Goal: Task Accomplishment & Management: Manage account settings

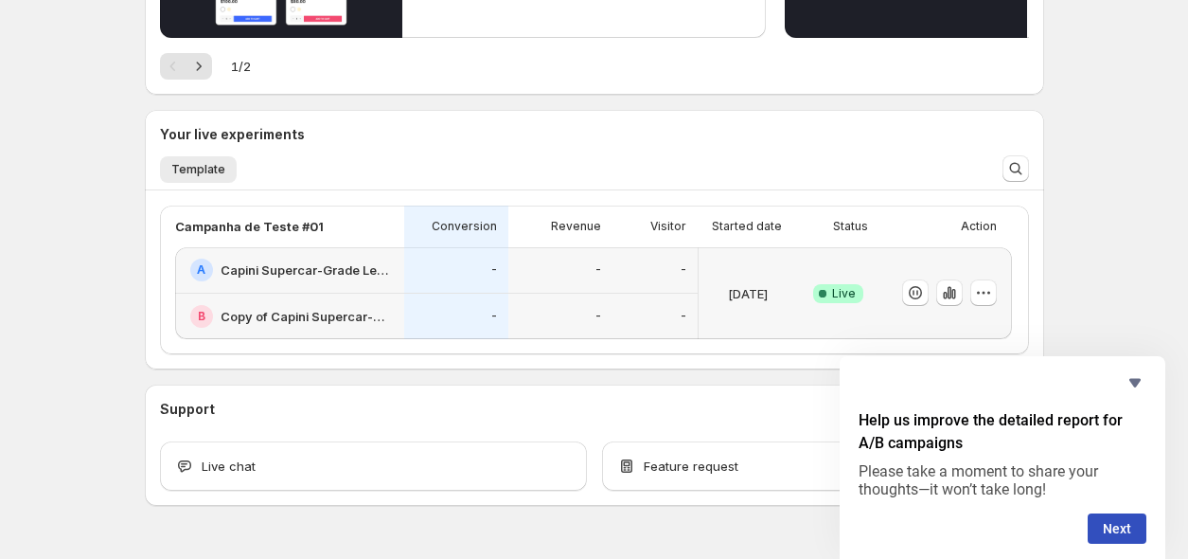
scroll to position [371, 0]
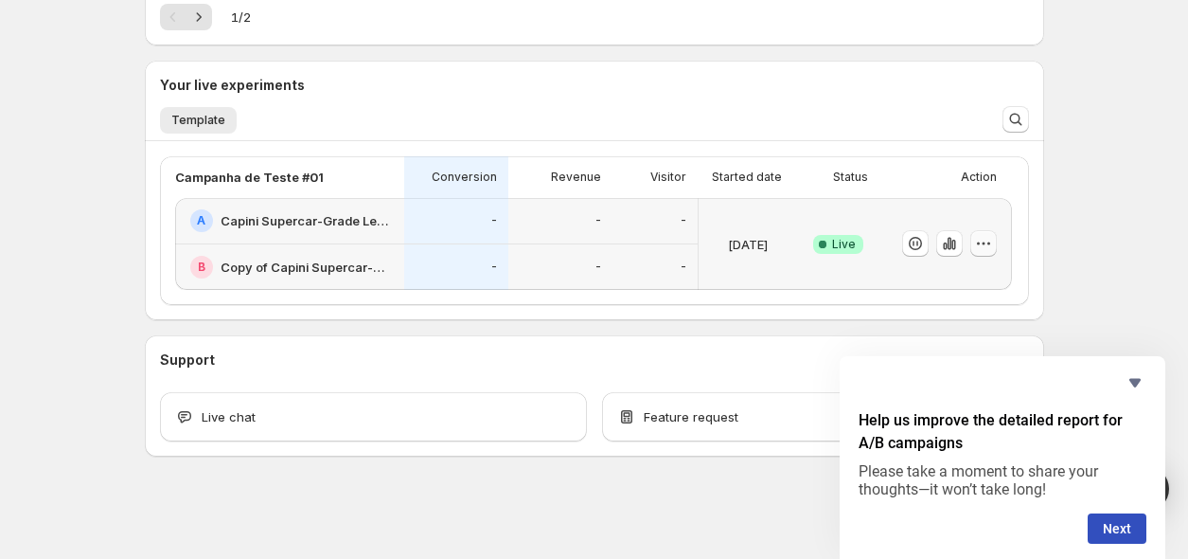
click at [986, 247] on icon "button" at bounding box center [983, 243] width 19 height 19
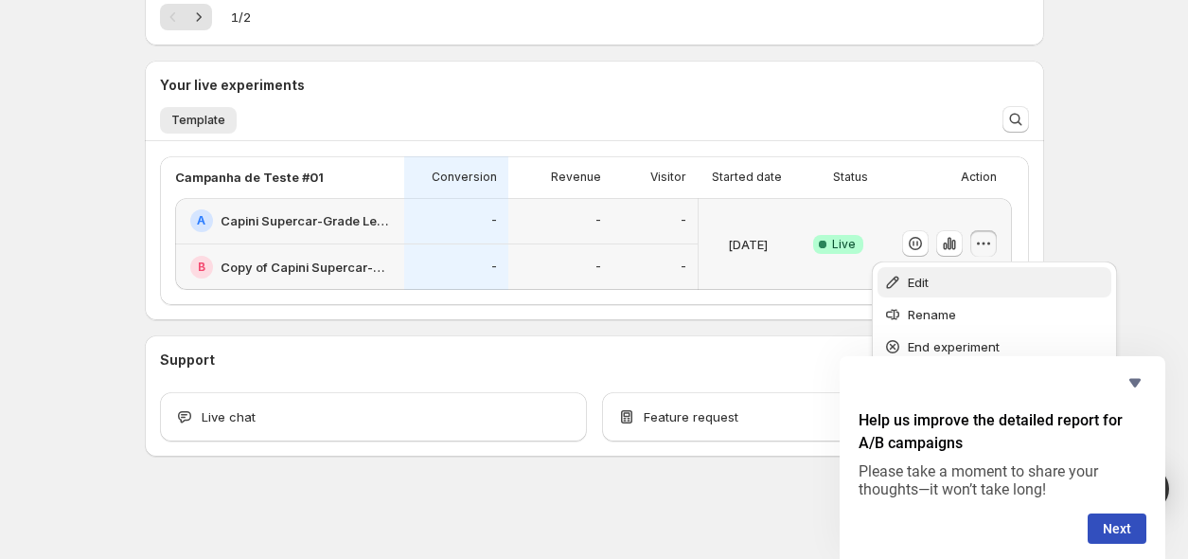
click at [1029, 287] on span "Edit" at bounding box center [1007, 282] width 198 height 19
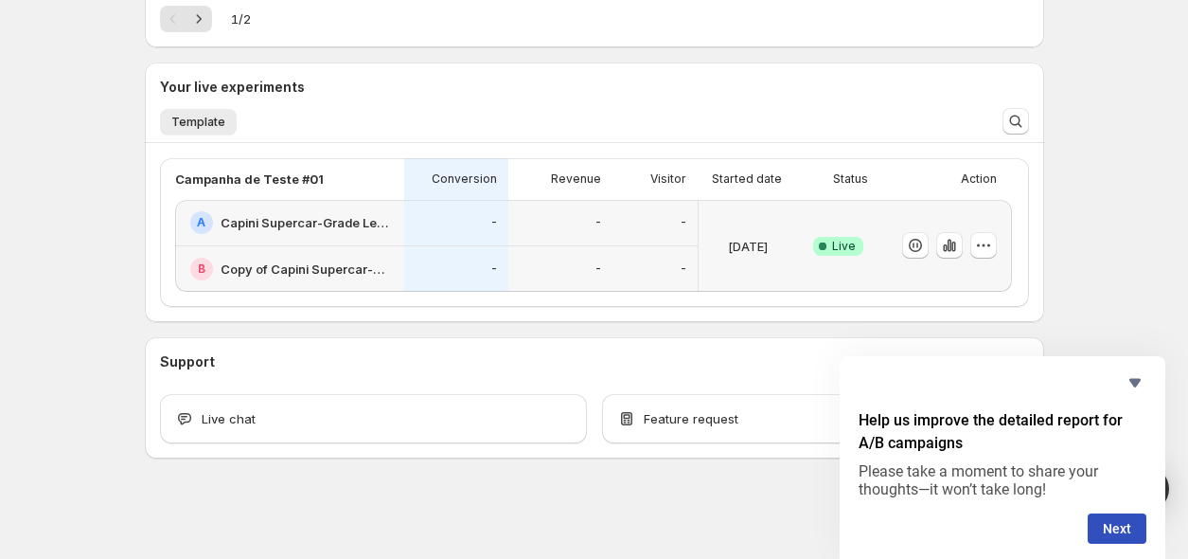
scroll to position [371, 0]
click at [1119, 538] on button "Next" at bounding box center [1117, 528] width 59 height 30
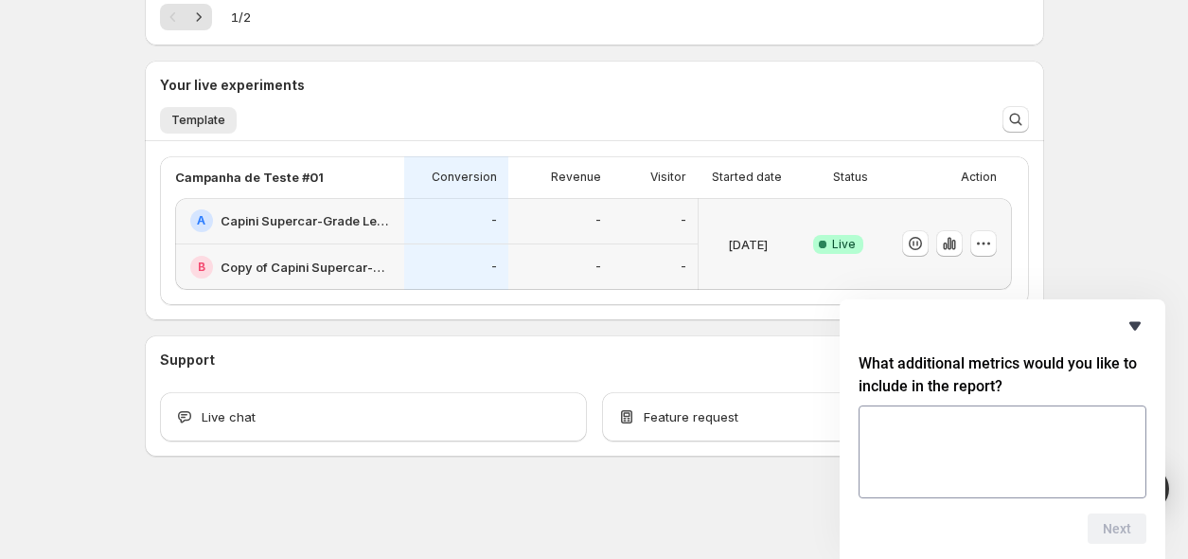
click at [1141, 332] on icon "Hide survey" at bounding box center [1135, 325] width 23 height 23
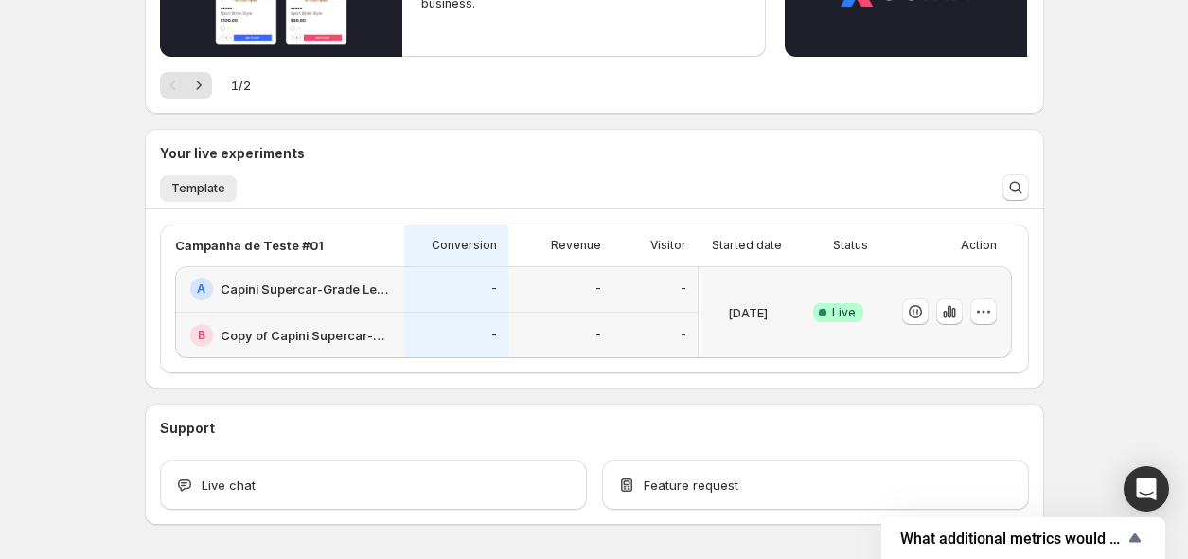
scroll to position [266, 0]
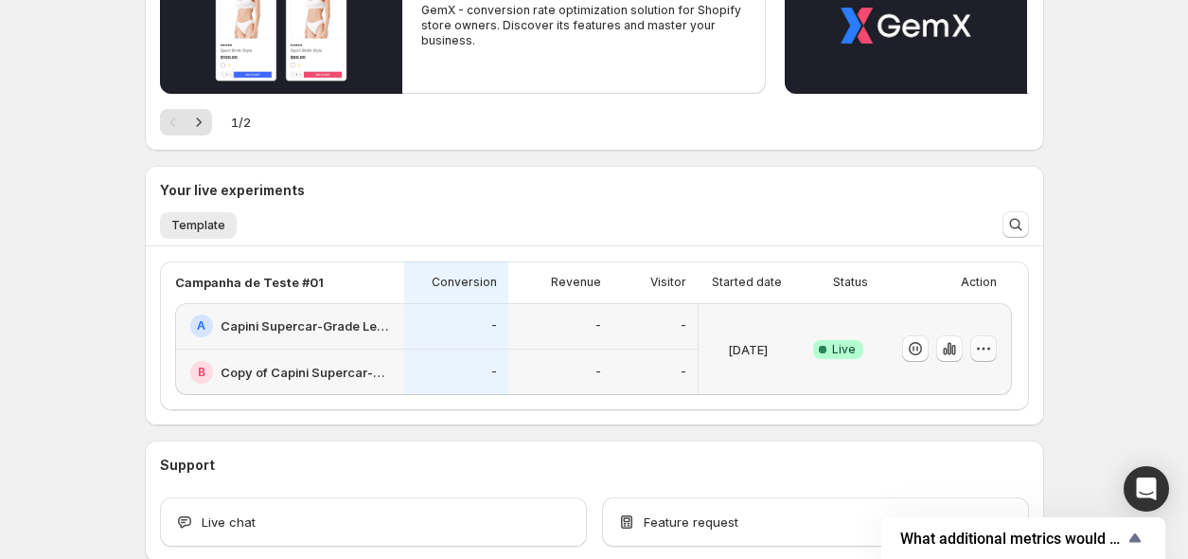
click at [977, 360] on button "button" at bounding box center [984, 348] width 27 height 27
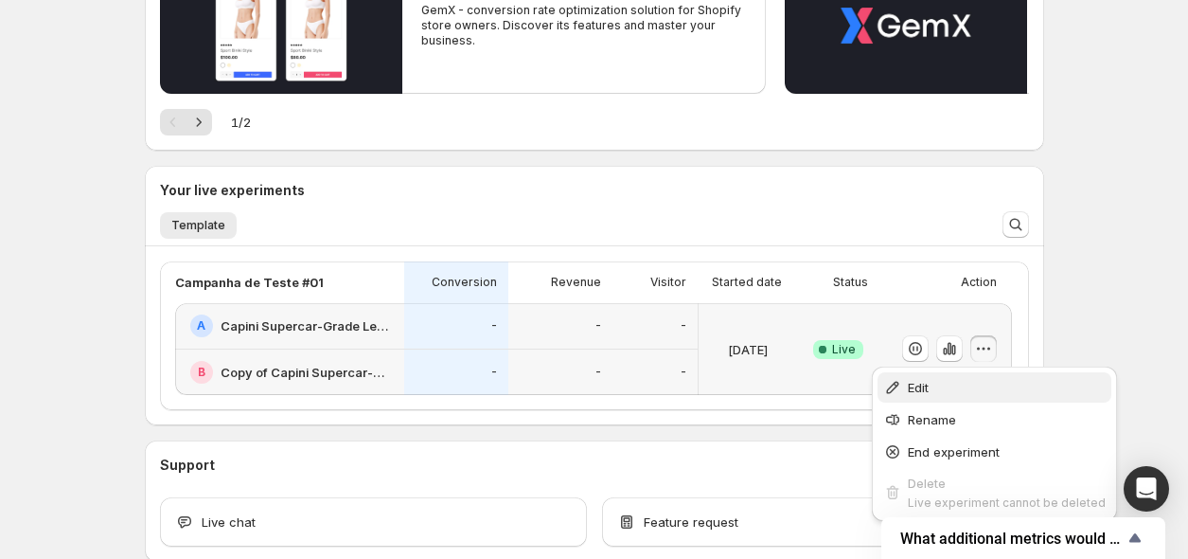
click at [990, 396] on span "Edit" at bounding box center [1007, 387] width 198 height 19
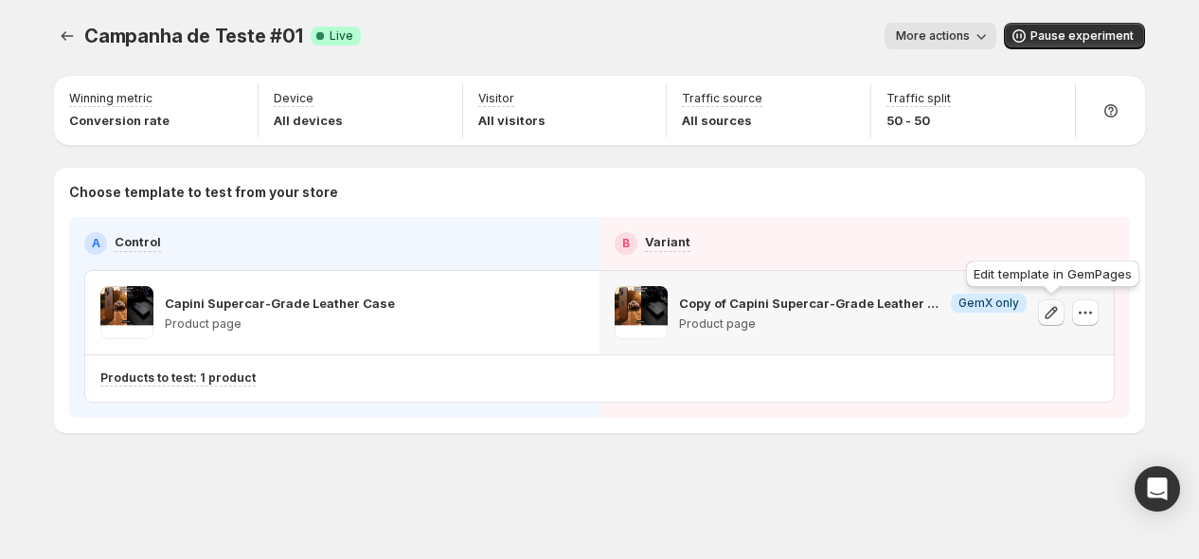
click at [1046, 307] on icon "button" at bounding box center [1051, 312] width 19 height 19
click at [1082, 322] on button "button" at bounding box center [1085, 312] width 27 height 27
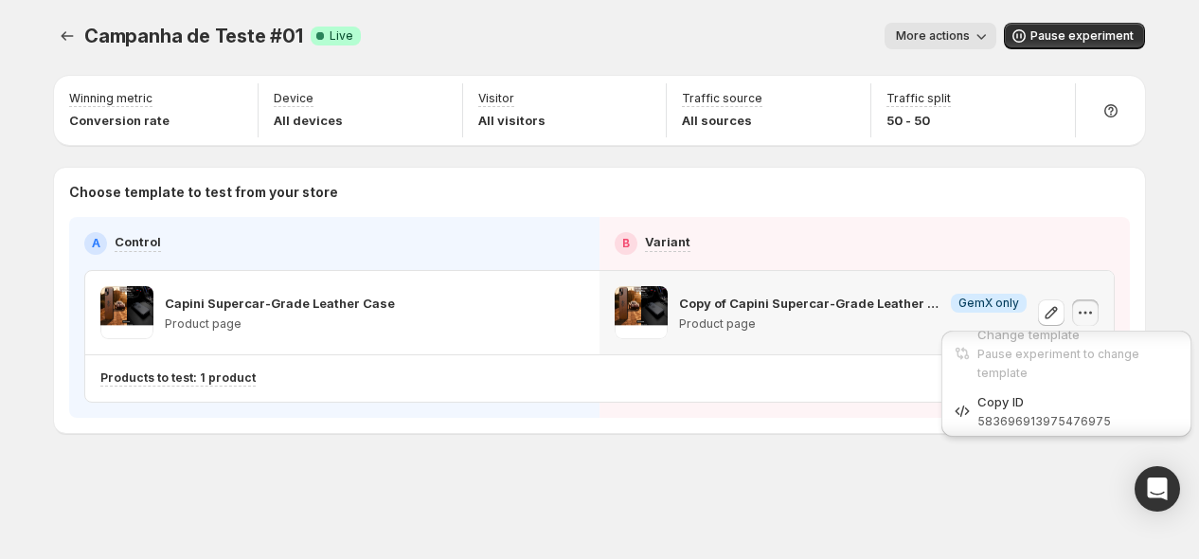
scroll to position [19, 0]
click at [1038, 326] on div "Change template Pause experiment to change template Copy ID 583696913975476975" at bounding box center [1066, 389] width 265 height 126
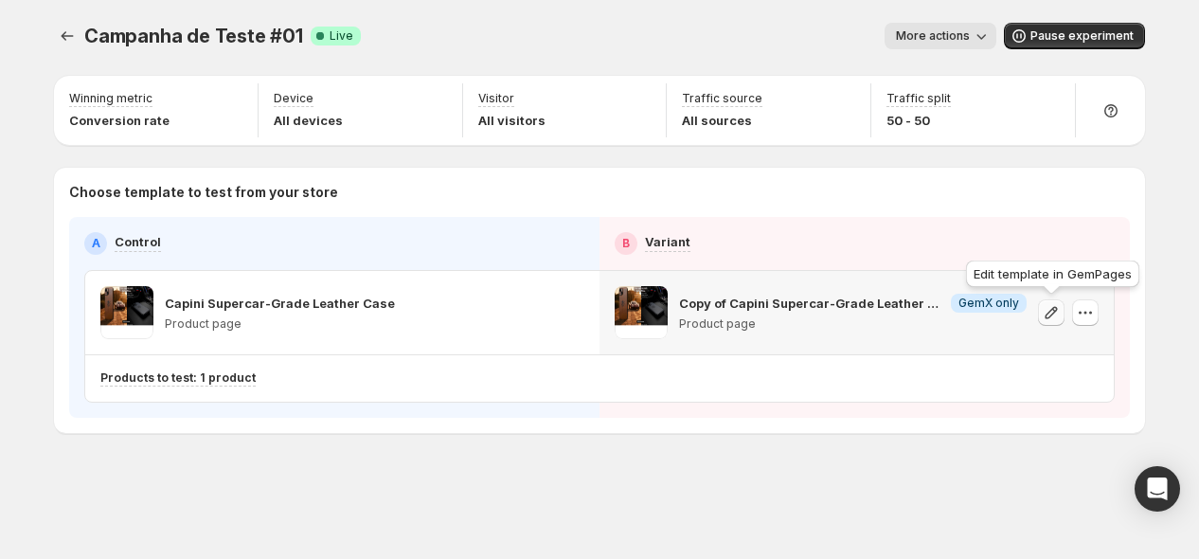
click at [1048, 318] on icon "button" at bounding box center [1051, 312] width 19 height 19
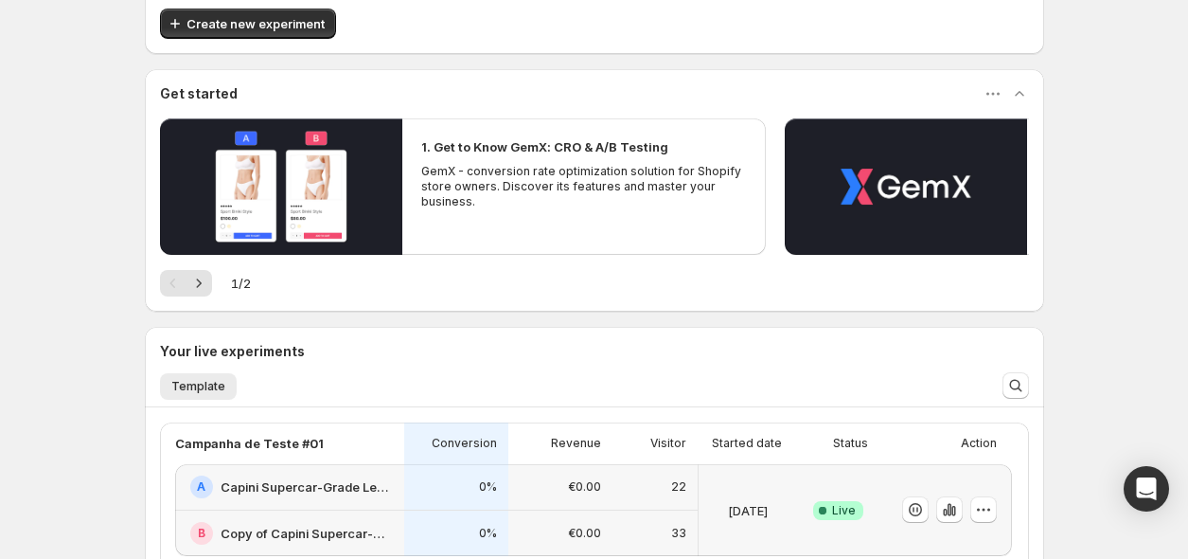
scroll to position [315, 0]
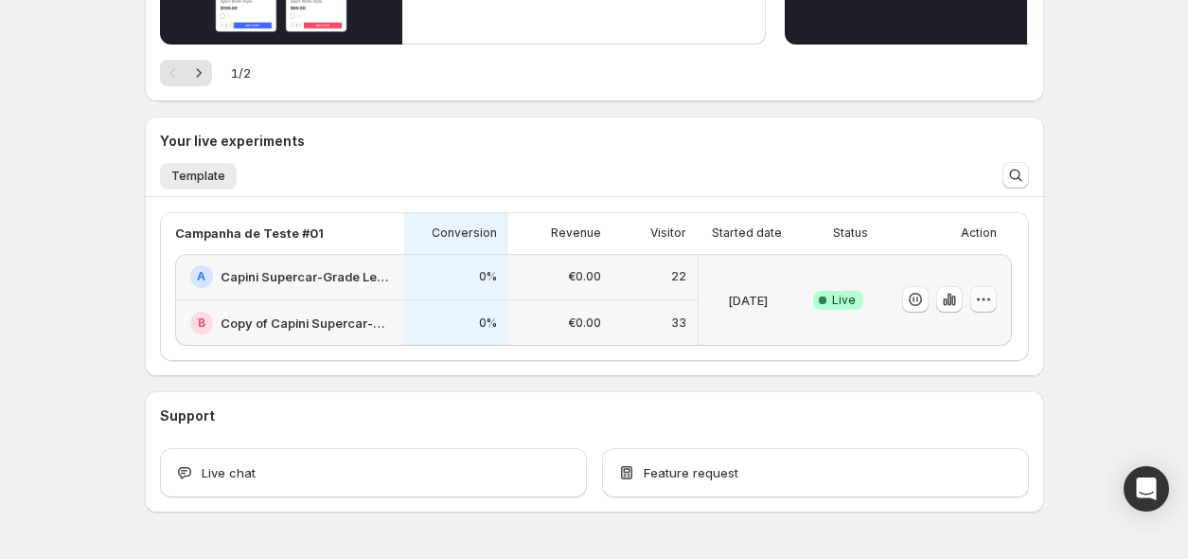
click at [987, 301] on icon "button" at bounding box center [983, 299] width 19 height 19
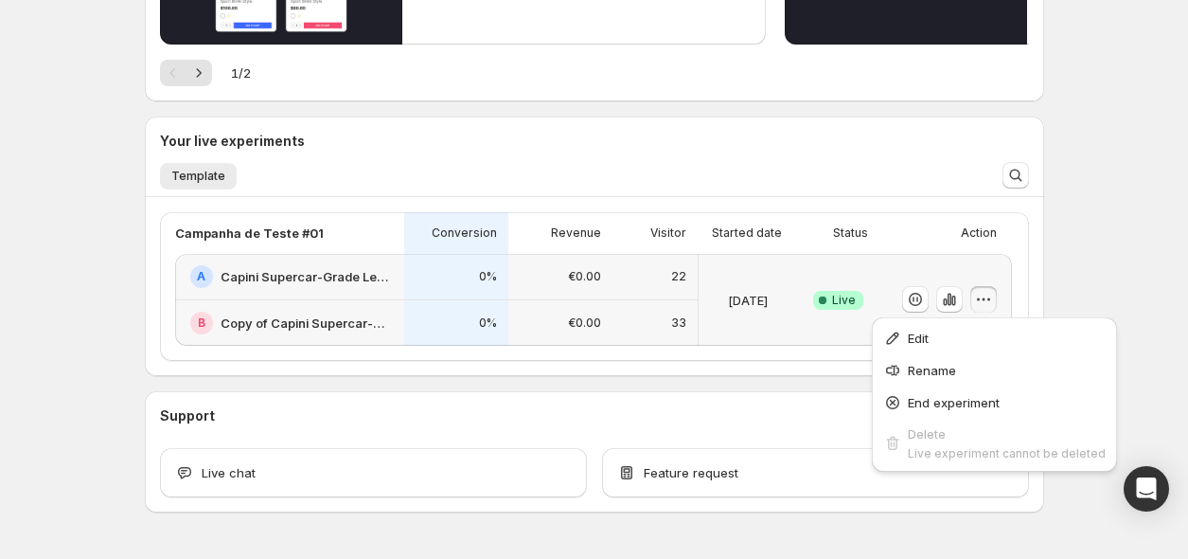
click at [982, 324] on button "Edit" at bounding box center [995, 338] width 234 height 30
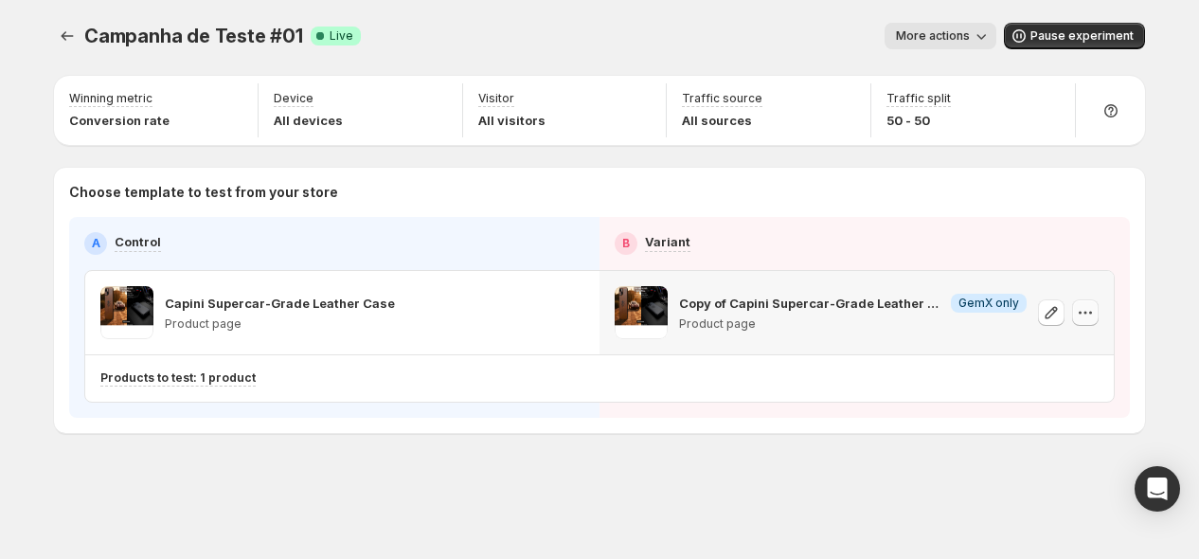
click at [1073, 313] on button "button" at bounding box center [1085, 312] width 27 height 27
click at [750, 214] on div "Choose template to test from your store A Control B Variant Capini Supercar-Gra…" at bounding box center [599, 300] width 1061 height 235
click at [1043, 317] on icon "button" at bounding box center [1051, 312] width 19 height 19
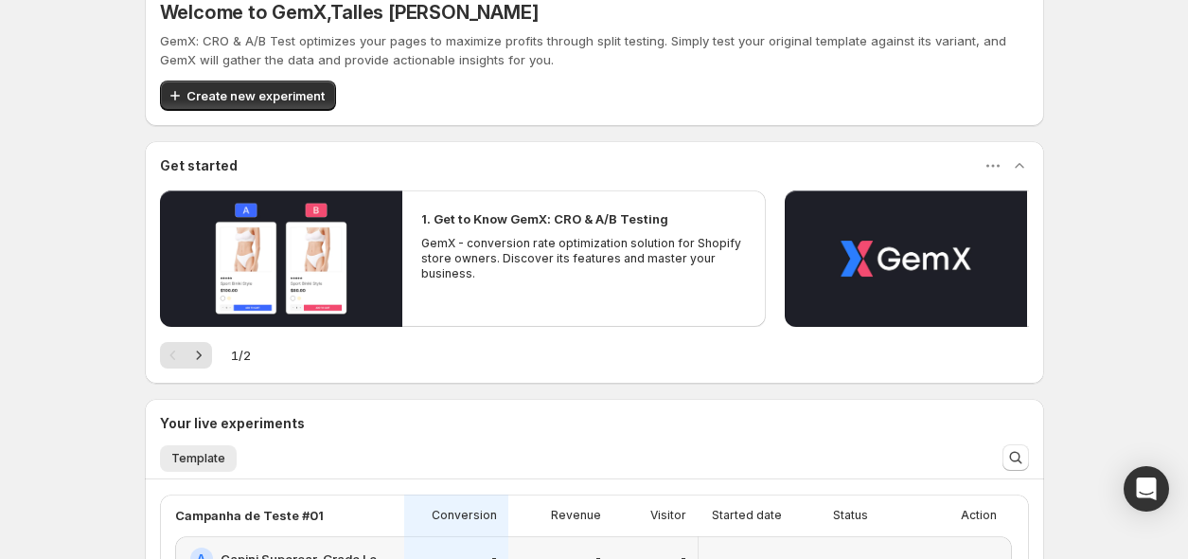
scroll to position [371, 0]
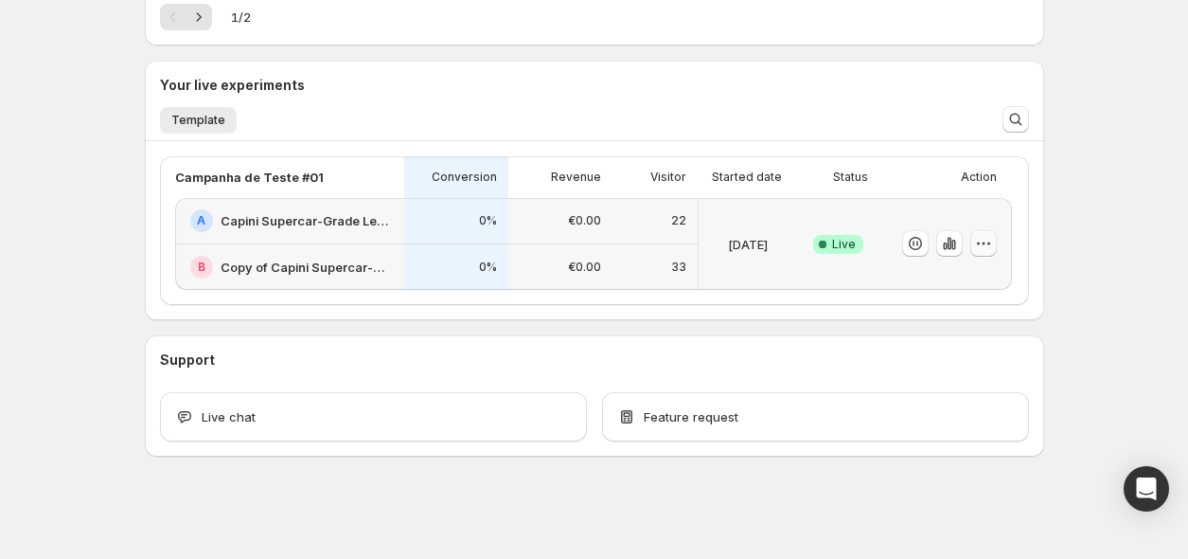
click at [989, 246] on icon "button" at bounding box center [983, 243] width 19 height 19
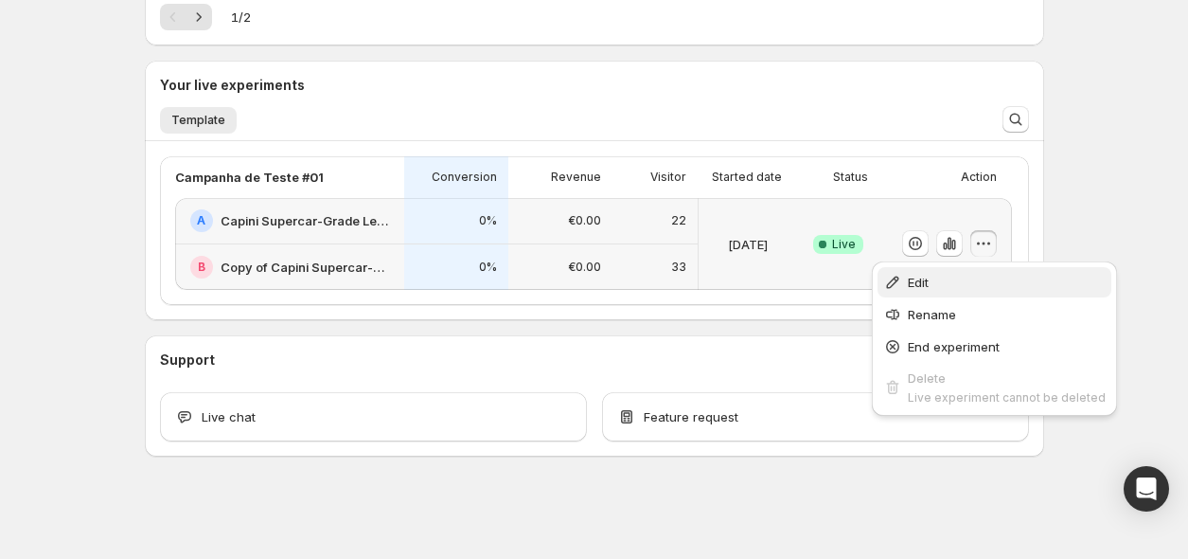
click at [960, 276] on span "Edit" at bounding box center [1007, 282] width 198 height 19
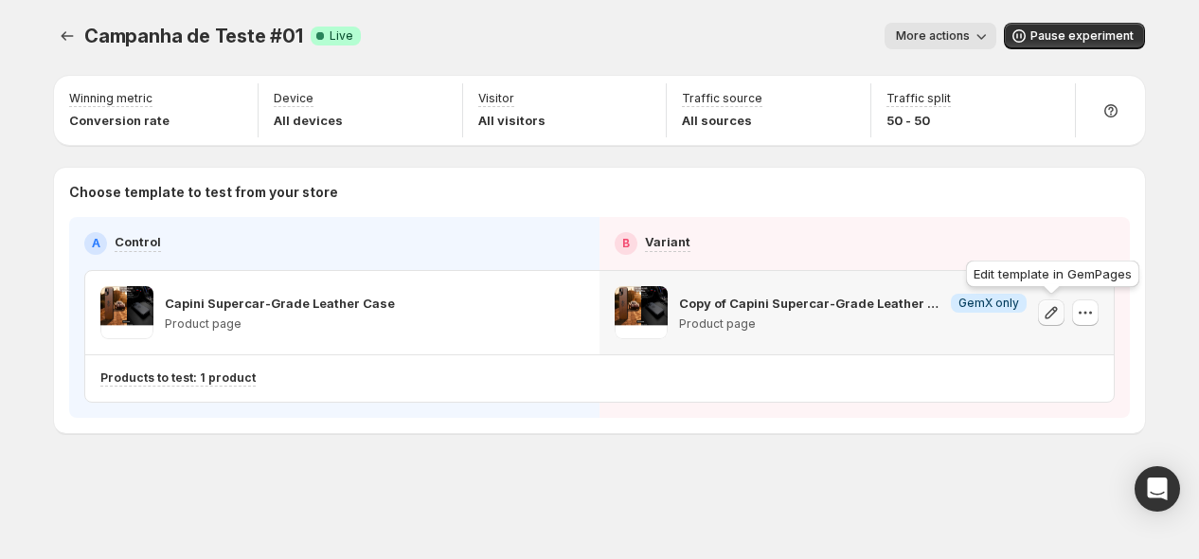
click at [1056, 316] on icon "button" at bounding box center [1051, 312] width 19 height 19
